Goal: Information Seeking & Learning: Learn about a topic

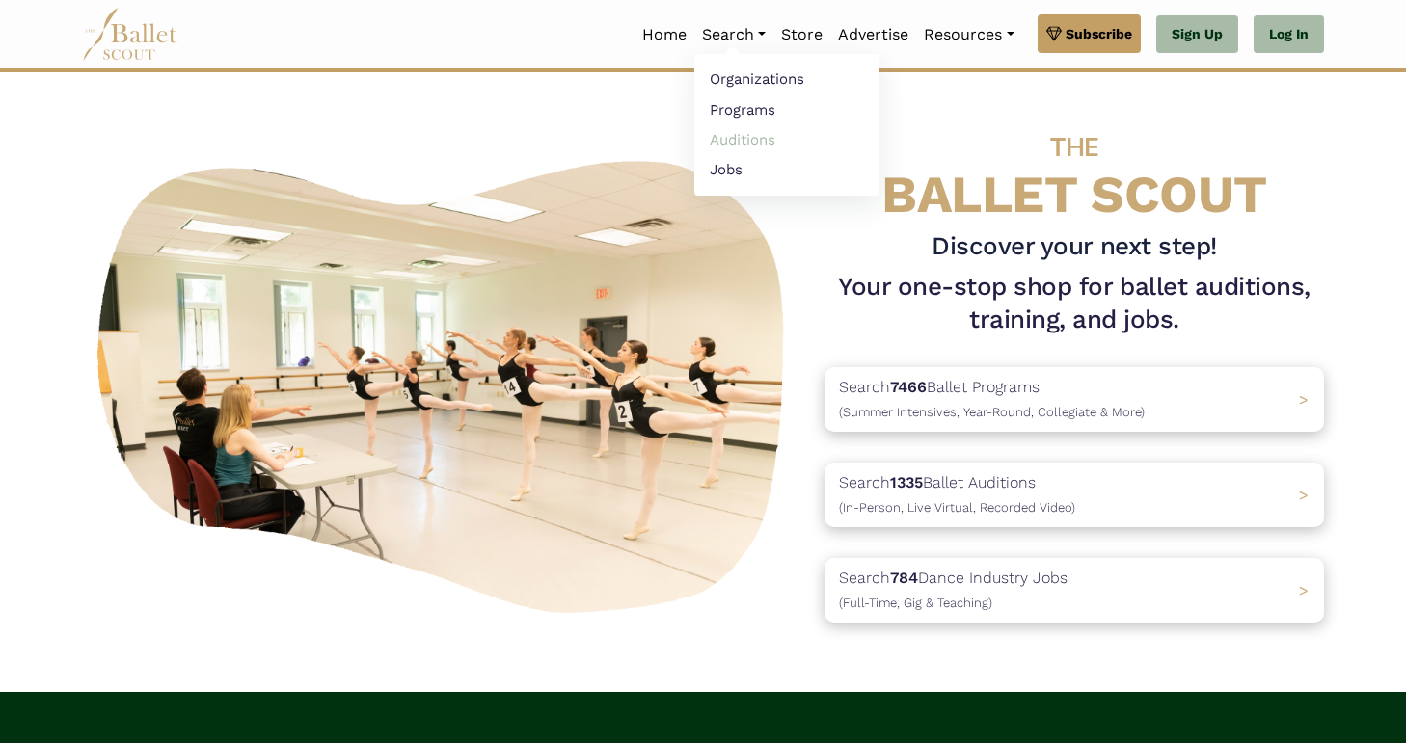
click at [740, 136] on link "Auditions" at bounding box center [786, 139] width 185 height 30
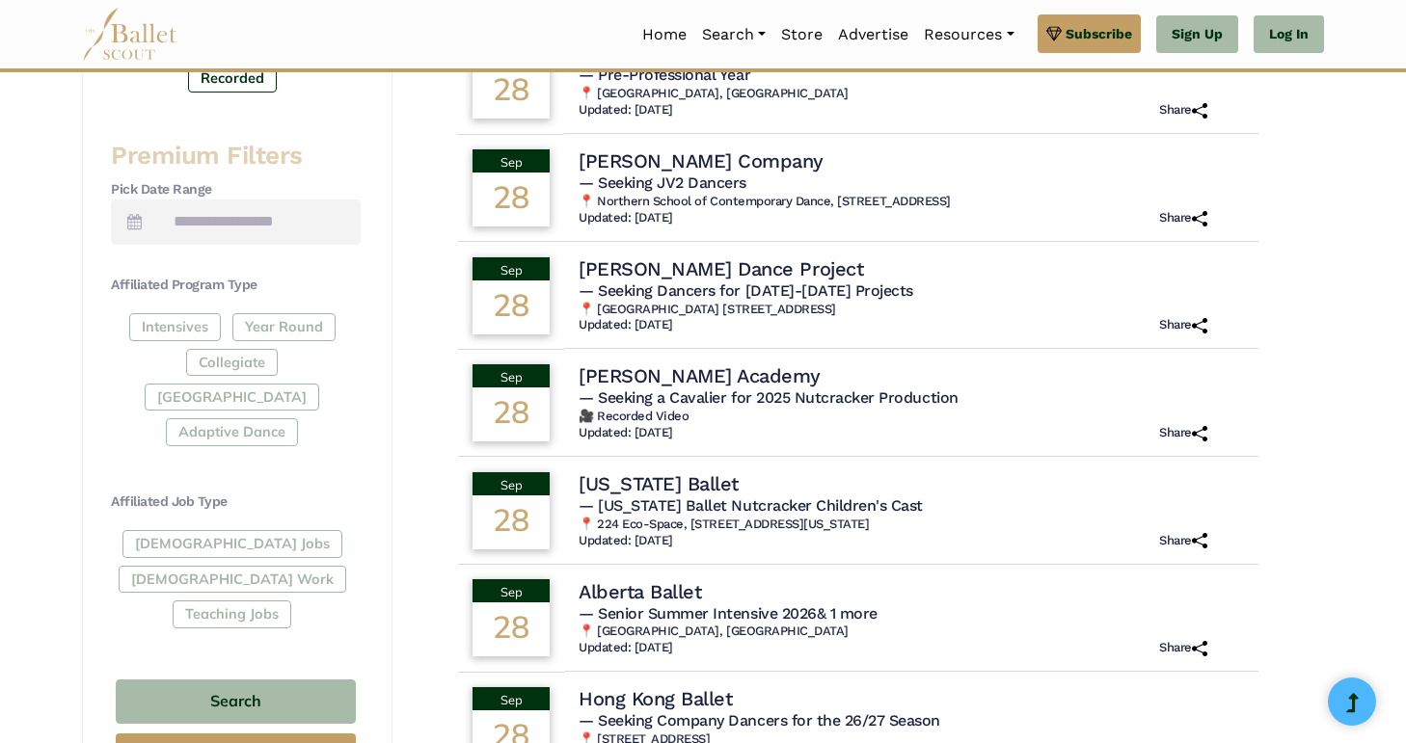
scroll to position [763, 0]
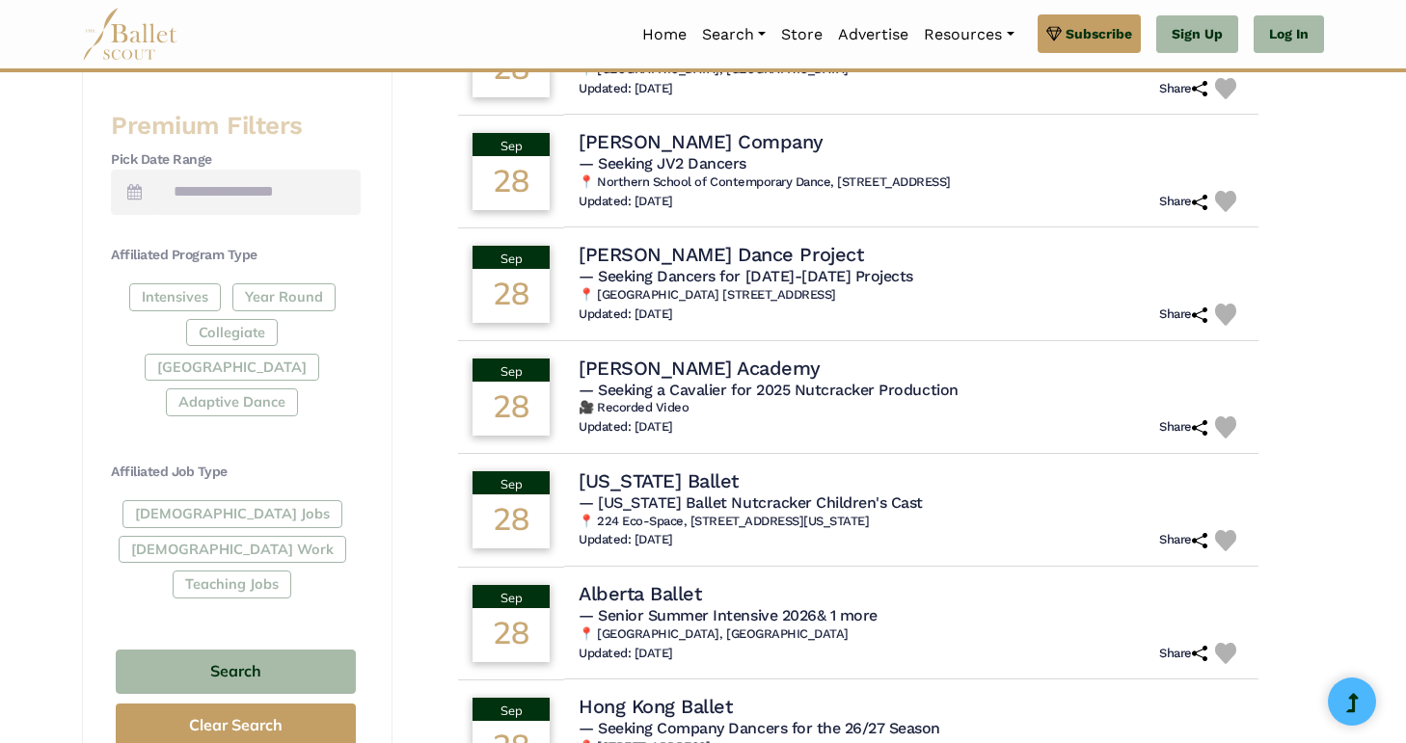
click at [144, 500] on div "[DEMOGRAPHIC_DATA] Jobs [DEMOGRAPHIC_DATA] Work Teaching Jobs" at bounding box center [236, 552] width 250 height 105
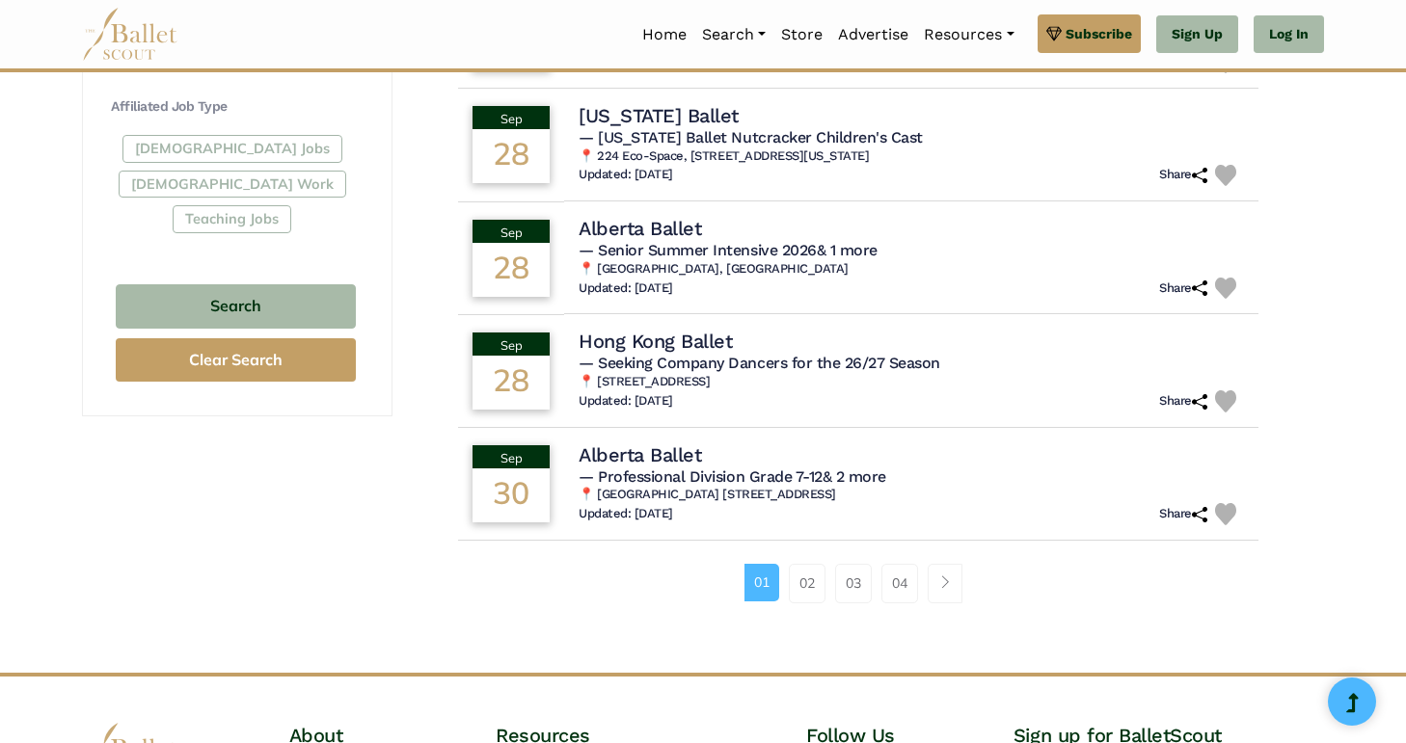
scroll to position [1135, 0]
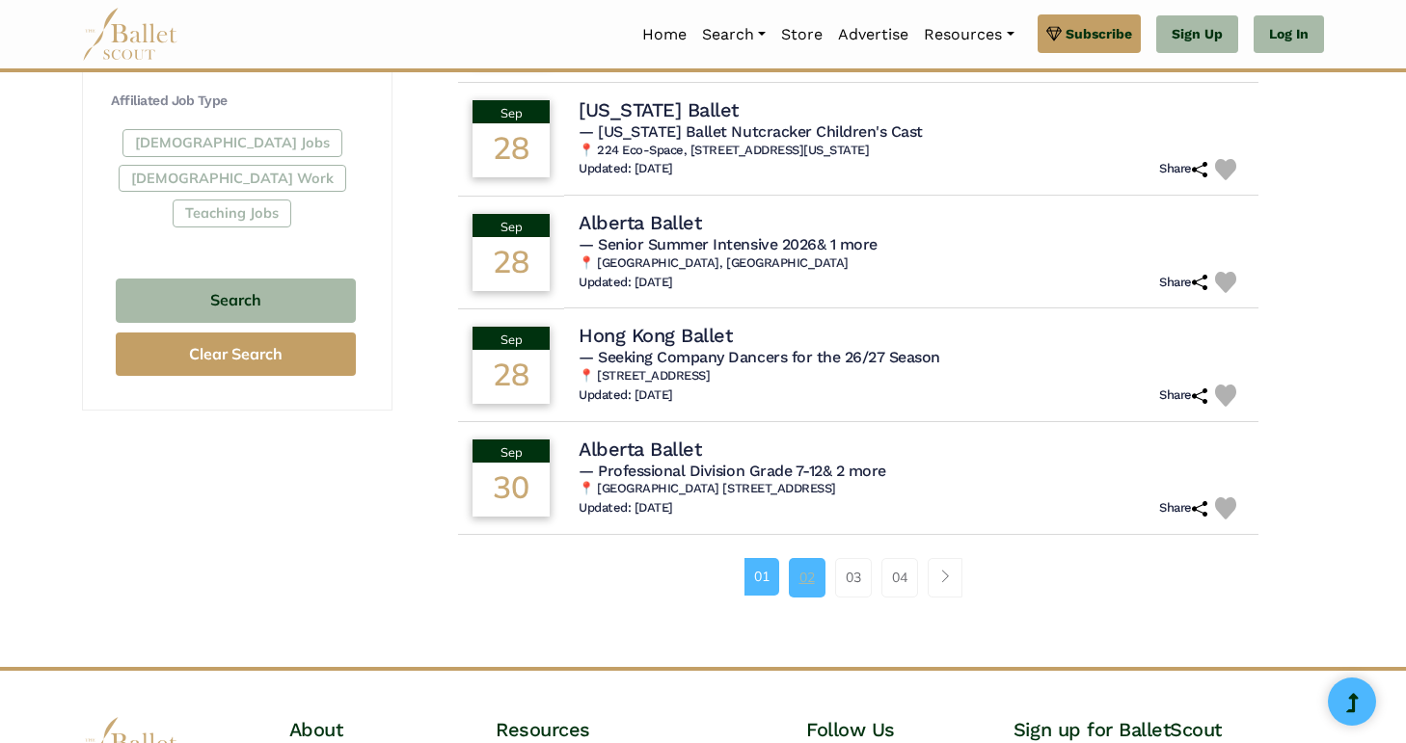
click at [797, 588] on link "02" at bounding box center [807, 577] width 37 height 39
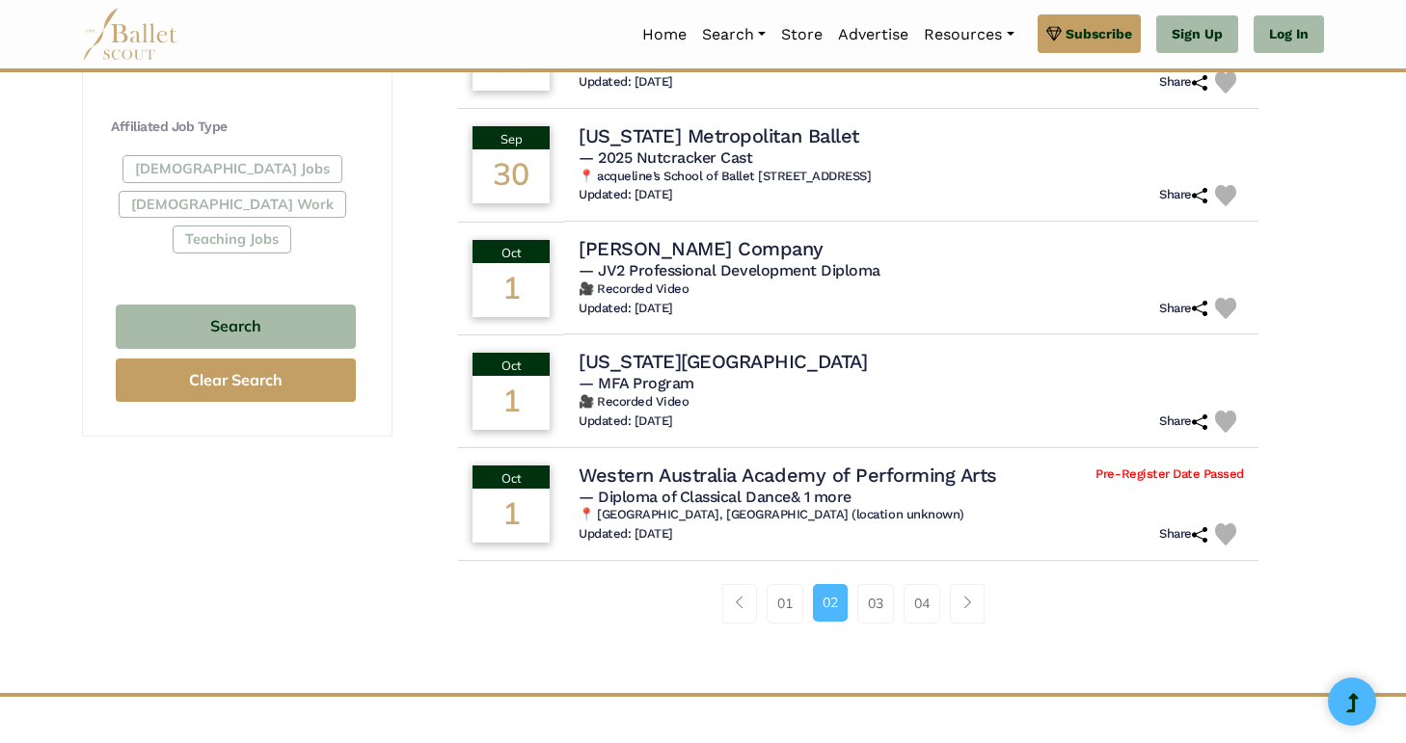
scroll to position [1111, 0]
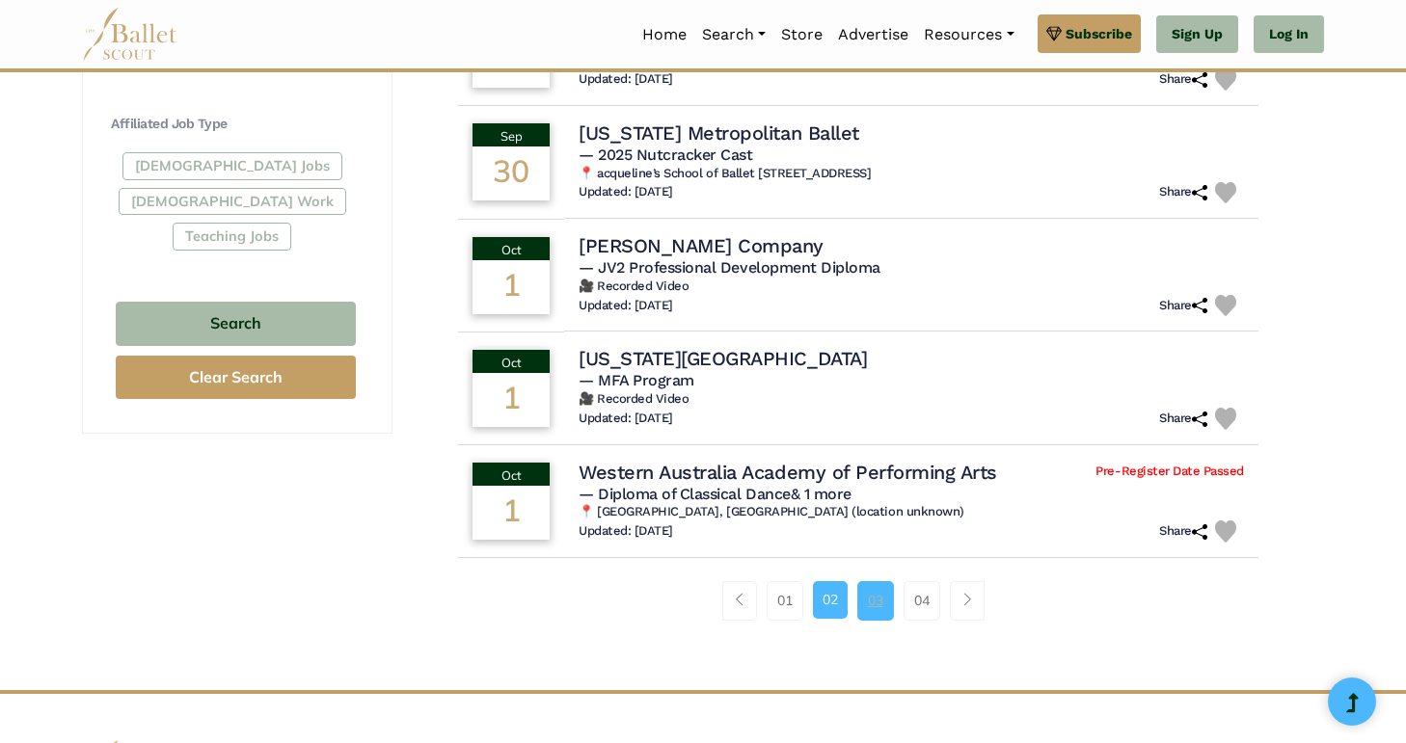
click at [878, 603] on link "03" at bounding box center [875, 600] width 37 height 39
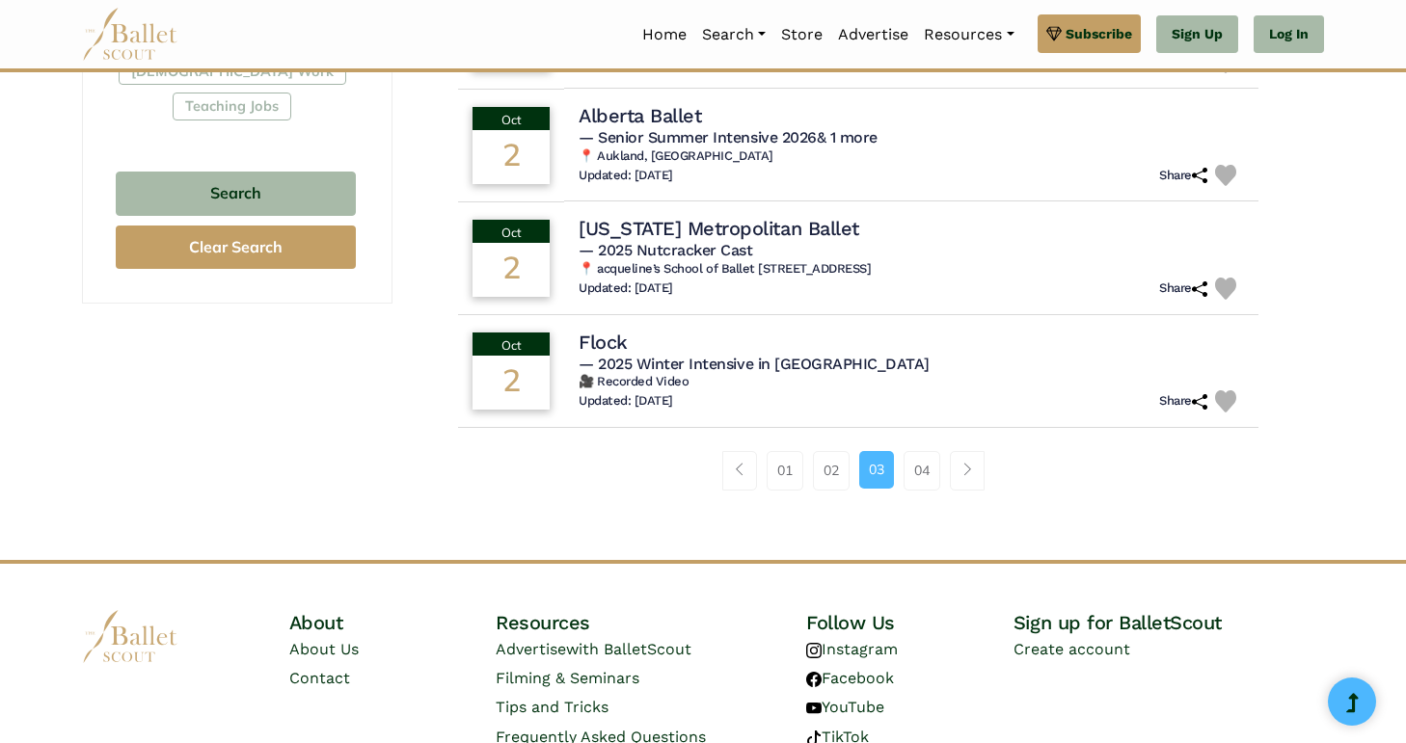
scroll to position [1326, 0]
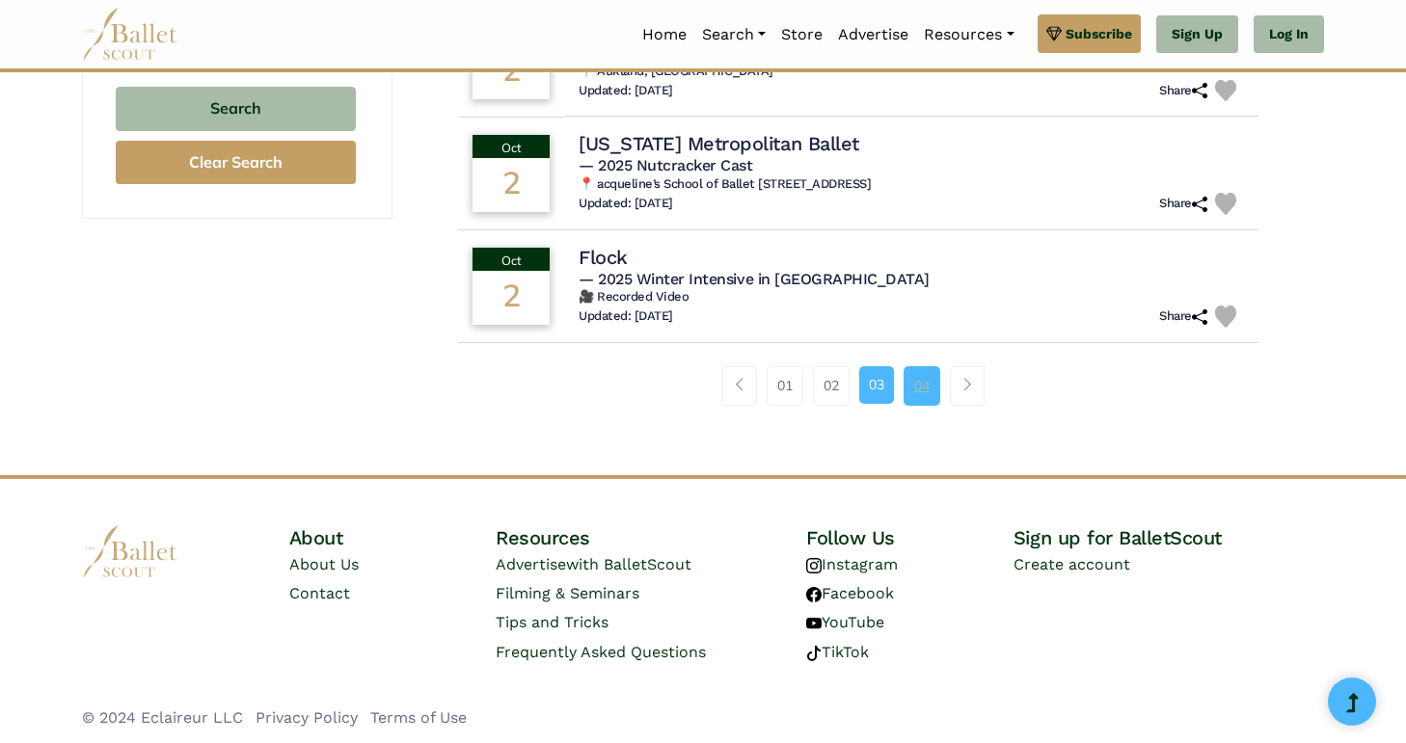
click at [917, 397] on link "04" at bounding box center [921, 385] width 37 height 39
